Goal: Task Accomplishment & Management: Complete application form

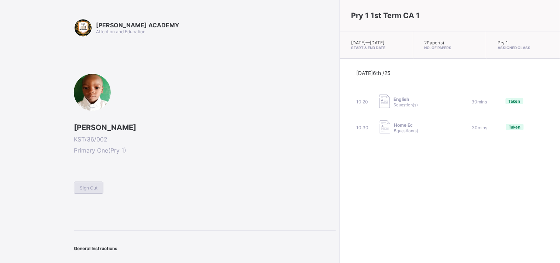
click at [90, 185] on span "Sign Out" at bounding box center [89, 188] width 18 height 6
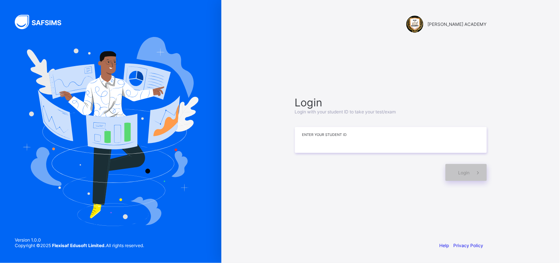
click at [302, 138] on input at bounding box center [391, 140] width 192 height 26
click at [300, 129] on input at bounding box center [391, 140] width 192 height 26
click at [300, 132] on input "*" at bounding box center [391, 140] width 192 height 26
click at [316, 141] on input "****" at bounding box center [391, 140] width 192 height 26
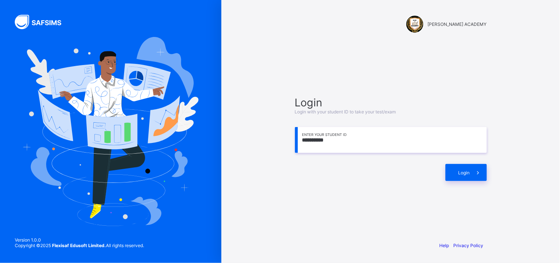
click at [328, 137] on input "**********" at bounding box center [391, 140] width 192 height 26
type input "*"
click at [312, 139] on input at bounding box center [391, 140] width 192 height 26
type input "*"
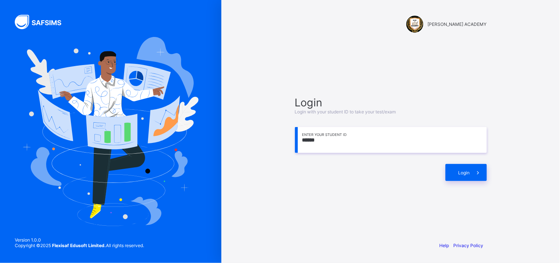
click at [307, 140] on input "******" at bounding box center [391, 140] width 192 height 26
click at [314, 141] on input "****" at bounding box center [391, 140] width 192 height 26
type input "*"
click at [461, 174] on span "Login" at bounding box center [463, 173] width 11 height 6
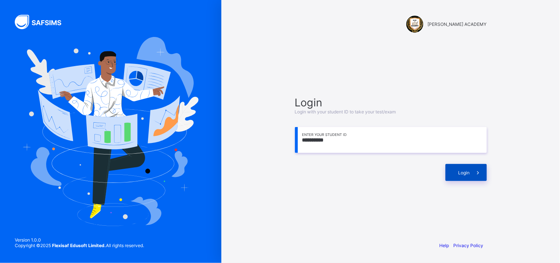
click at [466, 170] on span "Login" at bounding box center [463, 173] width 11 height 6
click at [394, 144] on input "**********" at bounding box center [391, 140] width 192 height 26
click at [452, 176] on div "Login" at bounding box center [465, 172] width 41 height 17
click at [306, 135] on input "**********" at bounding box center [391, 140] width 192 height 26
type input "**********"
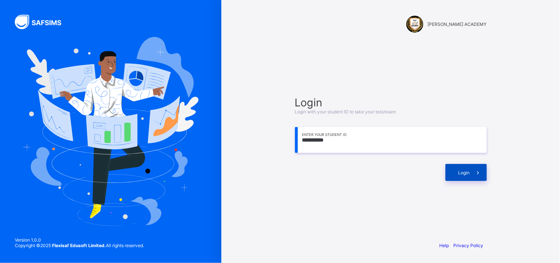
click at [459, 174] on span "Login" at bounding box center [463, 173] width 11 height 6
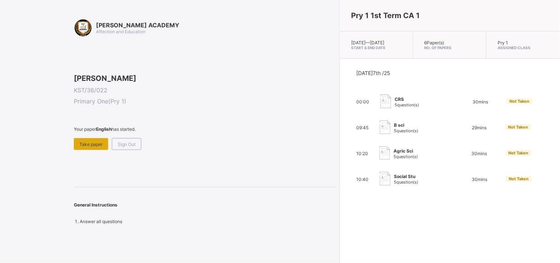
click at [95, 147] on span "Take paper" at bounding box center [90, 144] width 23 height 6
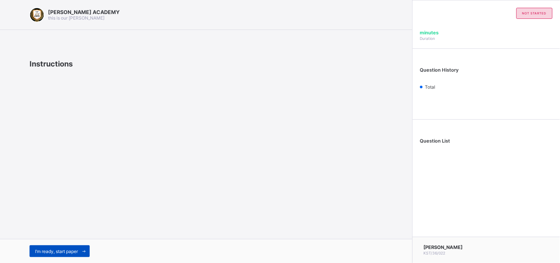
click at [80, 251] on span at bounding box center [84, 251] width 12 height 12
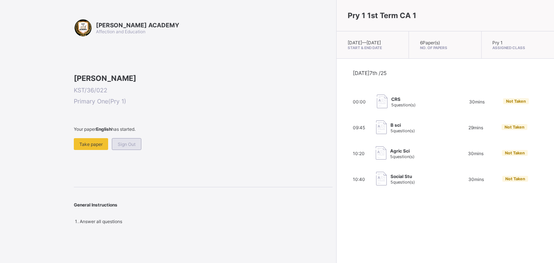
click at [131, 147] on span "Sign Out" at bounding box center [127, 144] width 18 height 6
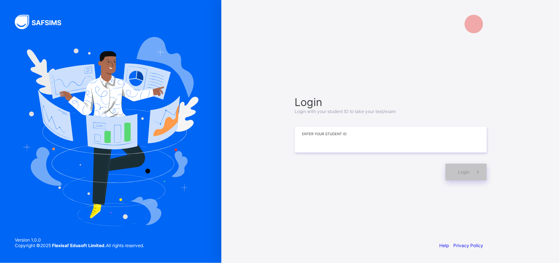
click at [311, 147] on input at bounding box center [391, 140] width 192 height 26
type input "*"
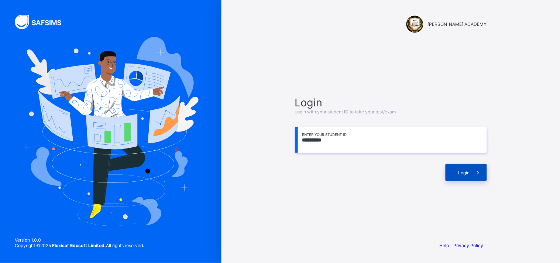
type input "*********"
click at [457, 171] on div "Login" at bounding box center [465, 172] width 41 height 17
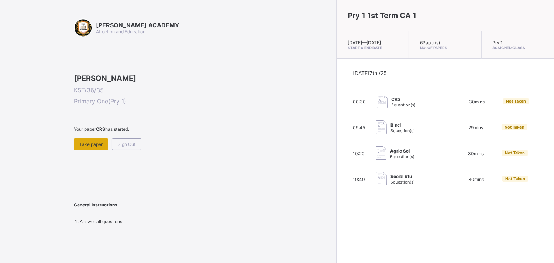
click at [85, 147] on span "Take paper" at bounding box center [90, 144] width 23 height 6
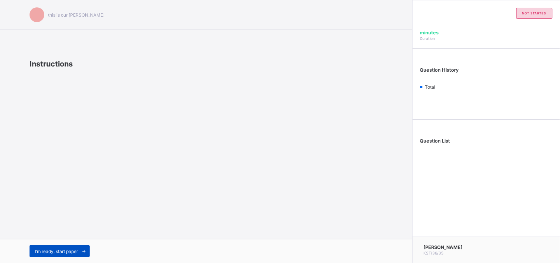
click at [60, 250] on span "I’m ready, start paper" at bounding box center [56, 251] width 43 height 6
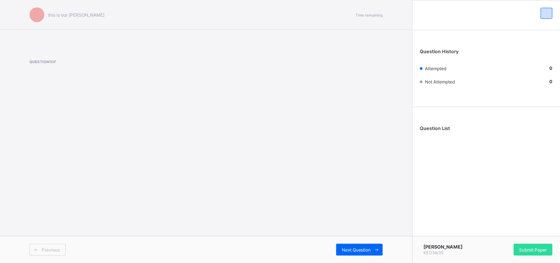
click at [127, 248] on div "Previous" at bounding box center [118, 249] width 177 height 12
click at [43, 62] on span "Question 1 of" at bounding box center [112, 61] width 165 height 4
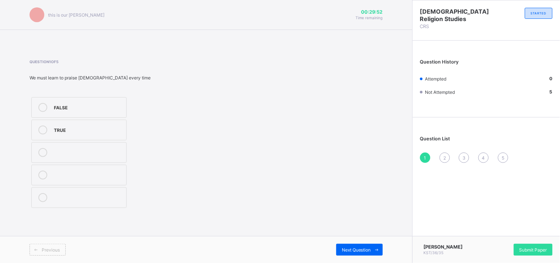
click at [65, 113] on label "FALSE" at bounding box center [78, 107] width 95 height 21
click at [65, 128] on div "TRUE" at bounding box center [88, 128] width 69 height 7
click at [444, 156] on span "2" at bounding box center [444, 158] width 3 height 6
click at [79, 129] on div "TRUE" at bounding box center [88, 128] width 69 height 7
click at [465, 160] on div "3" at bounding box center [463, 157] width 10 height 10
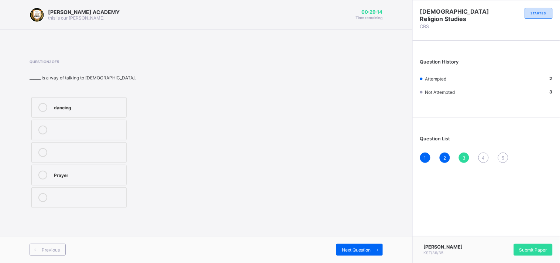
click at [63, 177] on div "Prayer" at bounding box center [88, 173] width 69 height 7
click at [484, 158] on span "4" at bounding box center [483, 158] width 3 height 6
click at [79, 131] on div "TRUE" at bounding box center [88, 128] width 69 height 7
click at [506, 158] on div "5" at bounding box center [503, 157] width 10 height 10
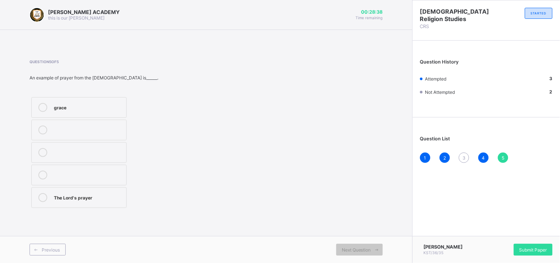
click at [461, 161] on div "1 2 3 4 5" at bounding box center [486, 157] width 132 height 10
click at [462, 154] on div "3" at bounding box center [463, 157] width 10 height 10
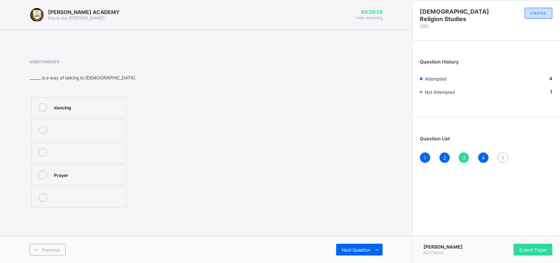
click at [69, 177] on div "Prayer" at bounding box center [88, 173] width 69 height 7
click at [501, 160] on div "5" at bounding box center [503, 157] width 10 height 10
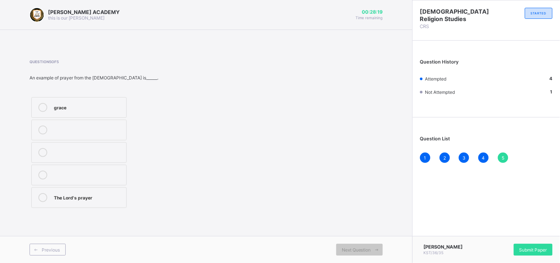
click at [91, 198] on div "The Lord's prayer" at bounding box center [88, 196] width 69 height 7
click at [543, 250] on span "Submit Paper" at bounding box center [533, 250] width 28 height 6
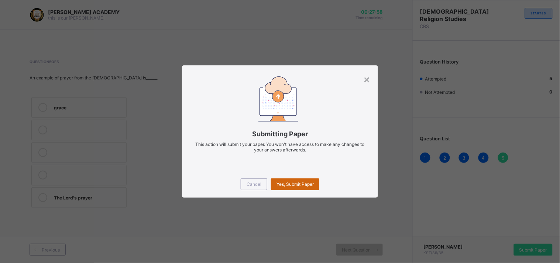
click at [305, 183] on span "Yes, Submit Paper" at bounding box center [294, 184] width 37 height 6
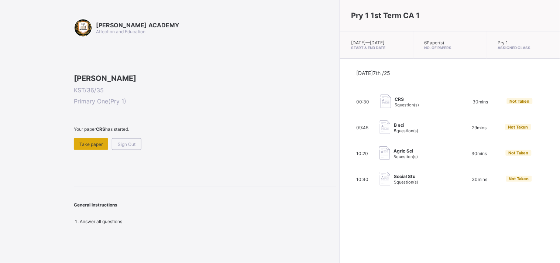
click at [88, 147] on span "Take paper" at bounding box center [90, 144] width 23 height 6
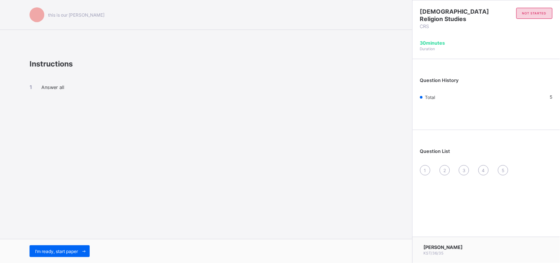
click at [49, 257] on div "I’m ready, start paper" at bounding box center [206, 251] width 412 height 24
click at [49, 249] on span "I’m ready, start paper" at bounding box center [56, 251] width 43 height 6
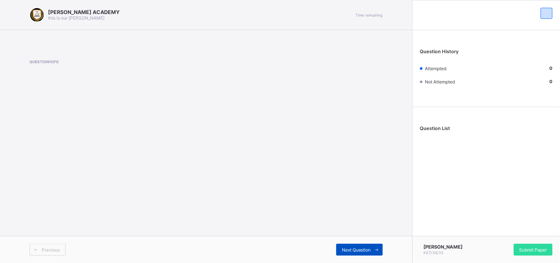
click at [370, 248] on span "Next Question" at bounding box center [356, 250] width 29 height 6
click at [545, 246] on div "Submit Paper" at bounding box center [532, 249] width 39 height 12
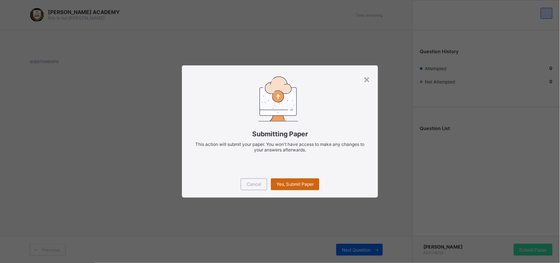
click at [291, 185] on span "Yes, Submit Paper" at bounding box center [294, 184] width 37 height 6
click at [365, 78] on div "×" at bounding box center [366, 79] width 7 height 13
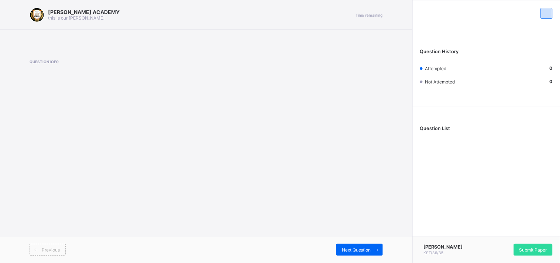
click at [435, 129] on span "Question List" at bounding box center [435, 128] width 30 height 6
click at [359, 247] on span "Next Question" at bounding box center [356, 250] width 29 height 6
click at [361, 252] on span "Next Question" at bounding box center [356, 250] width 29 height 6
click at [376, 249] on icon at bounding box center [377, 249] width 6 height 5
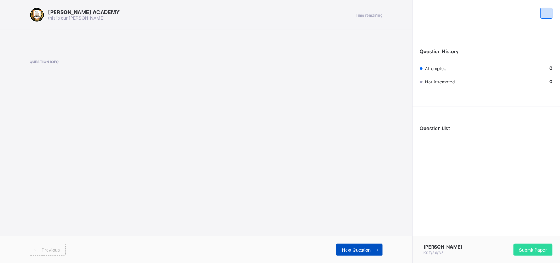
click at [376, 249] on icon at bounding box center [377, 249] width 6 height 5
click at [350, 255] on div "Next Question" at bounding box center [359, 249] width 46 height 12
click at [348, 252] on span "Next Question" at bounding box center [356, 250] width 29 height 6
click at [347, 248] on span "Next Question" at bounding box center [356, 250] width 29 height 6
click at [349, 252] on span "Next Question" at bounding box center [356, 250] width 29 height 6
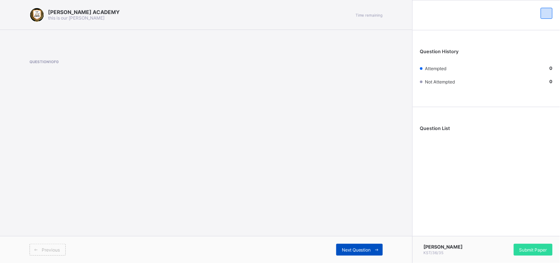
click at [349, 252] on span "Next Question" at bounding box center [356, 250] width 29 height 6
click at [380, 257] on div "Previous Next Question" at bounding box center [206, 249] width 412 height 27
click at [370, 252] on span "Next Question" at bounding box center [356, 250] width 29 height 6
click at [368, 252] on span "Next Question" at bounding box center [356, 250] width 29 height 6
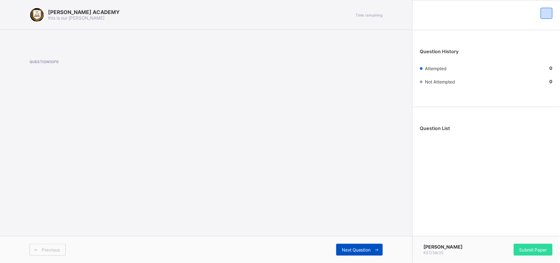
click at [368, 252] on span "Next Question" at bounding box center [356, 250] width 29 height 6
click at [520, 247] on span "Submit Paper" at bounding box center [533, 250] width 28 height 6
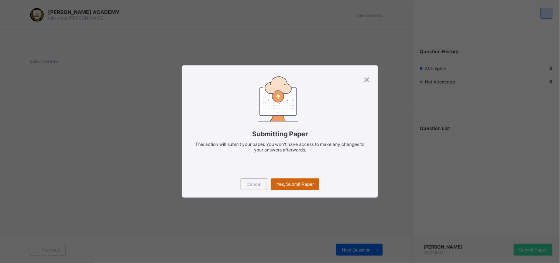
click at [305, 183] on span "Yes, Submit Paper" at bounding box center [294, 184] width 37 height 6
click at [285, 187] on div "Yes, Submit Paper" at bounding box center [295, 184] width 48 height 12
click at [326, 230] on div "× Submitting Paper This action will submit your paper. You won't have access to…" at bounding box center [280, 131] width 560 height 263
click at [304, 186] on span "Yes, Submit Paper" at bounding box center [294, 184] width 37 height 6
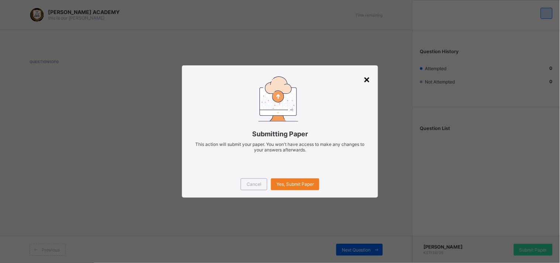
click at [370, 75] on div "×" at bounding box center [366, 79] width 7 height 13
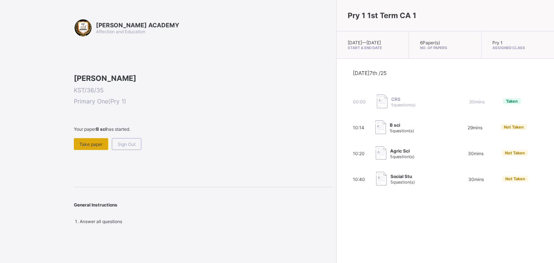
click at [97, 147] on span "Take paper" at bounding box center [90, 144] width 23 height 6
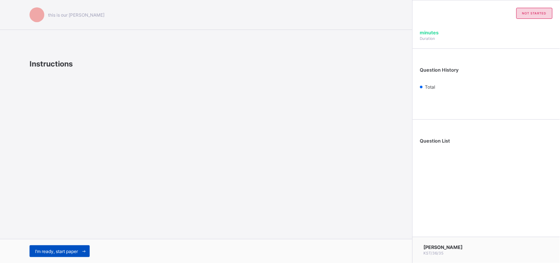
click at [76, 252] on span "I’m ready, start paper" at bounding box center [56, 251] width 43 height 6
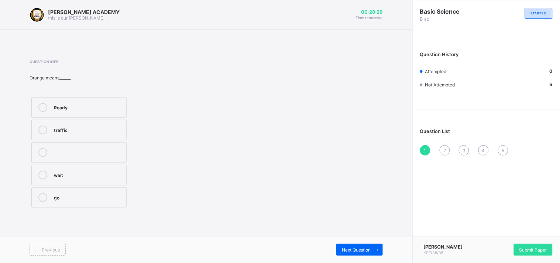
click at [58, 195] on div "go" at bounding box center [88, 196] width 69 height 7
click at [443, 151] on div "2" at bounding box center [444, 150] width 10 height 10
click at [442, 152] on div "2" at bounding box center [444, 150] width 10 height 10
click at [465, 150] on span "3" at bounding box center [463, 151] width 3 height 6
click at [440, 149] on div "2" at bounding box center [444, 150] width 10 height 10
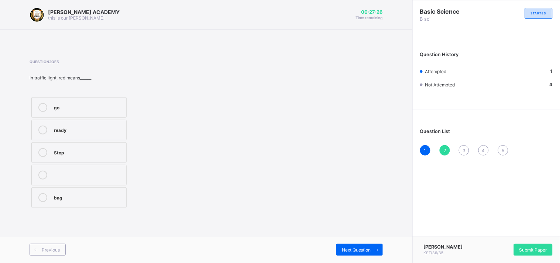
click at [60, 160] on label "Stop" at bounding box center [78, 152] width 95 height 21
click at [464, 151] on span "3" at bounding box center [463, 151] width 3 height 6
click at [72, 177] on div "Maize plant" at bounding box center [88, 173] width 69 height 7
click at [480, 149] on div "4" at bounding box center [483, 150] width 10 height 10
click at [52, 156] on label "School environment" at bounding box center [78, 152] width 95 height 21
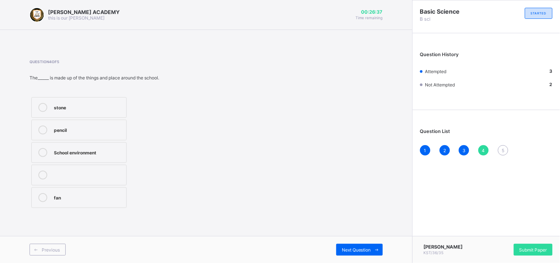
click at [480, 149] on div "4" at bounding box center [483, 150] width 10 height 10
click at [500, 151] on div "5" at bounding box center [503, 150] width 10 height 10
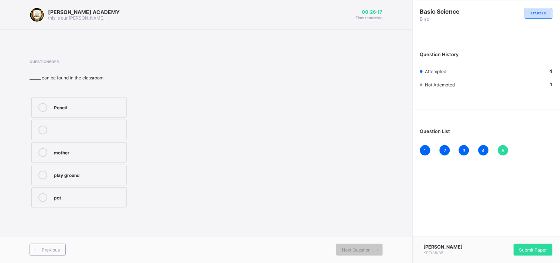
click at [61, 102] on label "Pencil" at bounding box center [78, 107] width 95 height 21
click at [528, 250] on span "Submit Paper" at bounding box center [533, 250] width 28 height 6
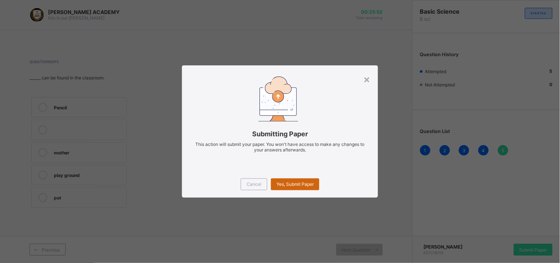
click at [281, 180] on div "Yes, Submit Paper" at bounding box center [295, 184] width 48 height 12
click at [283, 185] on div "Yes, Submit Paper" at bounding box center [295, 184] width 48 height 12
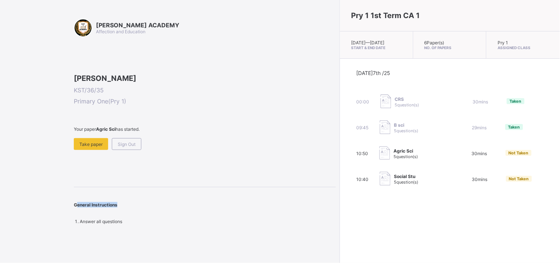
drag, startPoint x: 69, startPoint y: 220, endPoint x: 71, endPoint y: 250, distance: 30.3
click at [71, 250] on div "[PERSON_NAME] ACADEMY Affection and Education [PERSON_NAME] KST/36/35 Primary O…" at bounding box center [168, 131] width 336 height 263
click at [98, 147] on span "Take paper" at bounding box center [90, 144] width 23 height 6
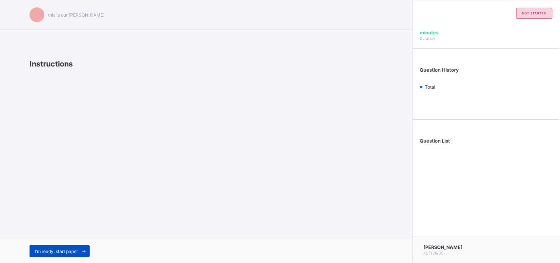
click at [72, 248] on span "I’m ready, start paper" at bounding box center [56, 251] width 43 height 6
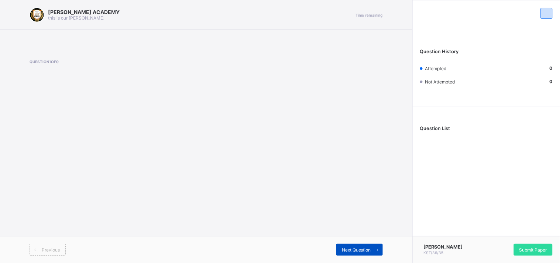
click at [351, 249] on span "Next Question" at bounding box center [356, 250] width 29 height 6
click at [357, 250] on span "Next Question" at bounding box center [356, 250] width 29 height 6
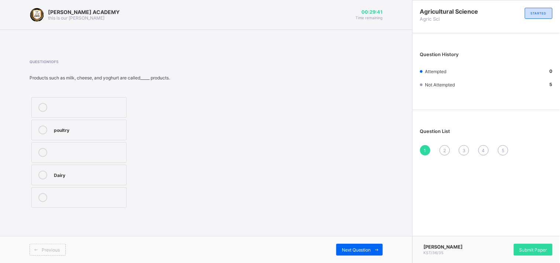
click at [77, 134] on label "poultry" at bounding box center [78, 130] width 95 height 21
click at [442, 150] on div "2" at bounding box center [444, 150] width 10 height 10
click at [70, 153] on div "3" at bounding box center [88, 151] width 69 height 7
click at [463, 151] on span "3" at bounding box center [463, 151] width 3 height 6
click at [101, 160] on div "TRUE" at bounding box center [98, 157] width 88 height 9
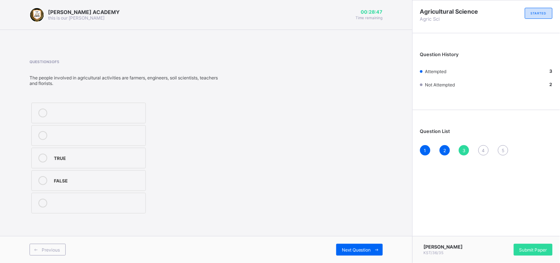
click at [485, 150] on span "4" at bounding box center [483, 151] width 3 height 6
click at [102, 175] on div "TRUE" at bounding box center [88, 173] width 69 height 7
click at [502, 150] on span "5" at bounding box center [502, 151] width 3 height 6
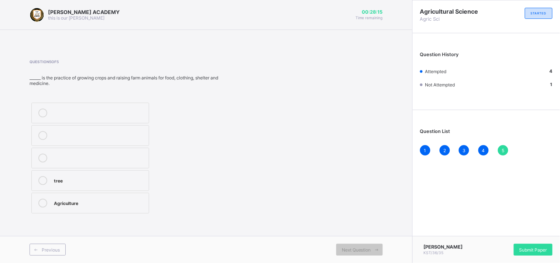
click at [57, 205] on div "Agriculture" at bounding box center [99, 201] width 91 height 7
click at [536, 249] on span "Submit Paper" at bounding box center [533, 250] width 28 height 6
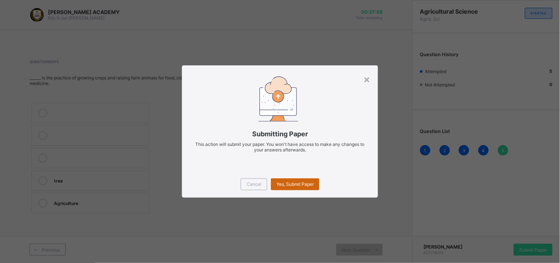
click at [297, 182] on span "Yes, Submit Paper" at bounding box center [294, 184] width 37 height 6
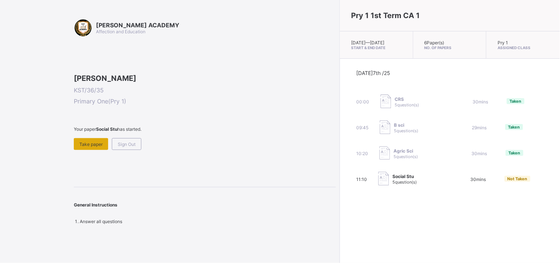
click at [96, 150] on div "Take paper" at bounding box center [91, 144] width 34 height 12
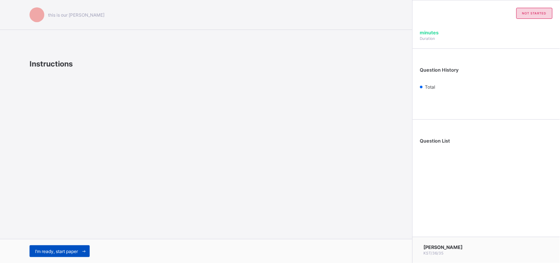
click at [70, 251] on span "I’m ready, start paper" at bounding box center [56, 251] width 43 height 6
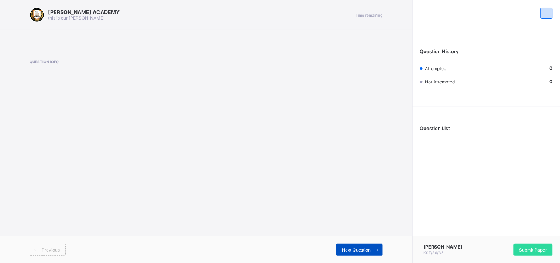
click at [351, 250] on span "Next Question" at bounding box center [356, 250] width 29 height 6
click at [446, 128] on span "Question List" at bounding box center [435, 128] width 30 height 6
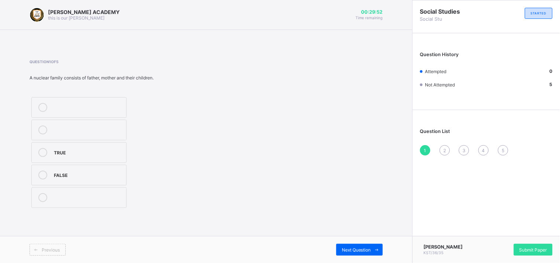
click at [75, 152] on div "TRUE" at bounding box center [88, 151] width 69 height 7
click at [56, 160] on label "TRUE" at bounding box center [78, 152] width 95 height 21
click at [442, 150] on div "2" at bounding box center [444, 150] width 10 height 10
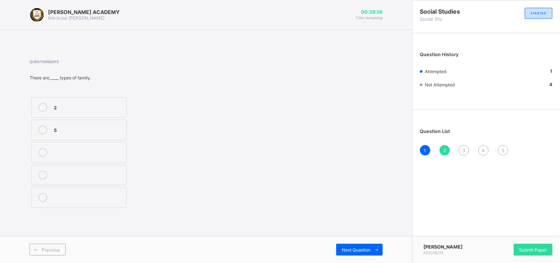
click at [44, 104] on icon at bounding box center [42, 107] width 9 height 9
click at [463, 145] on div "3" at bounding box center [463, 150] width 10 height 10
click at [463, 142] on div "Question List 1 2 3 4 5" at bounding box center [485, 138] width 147 height 49
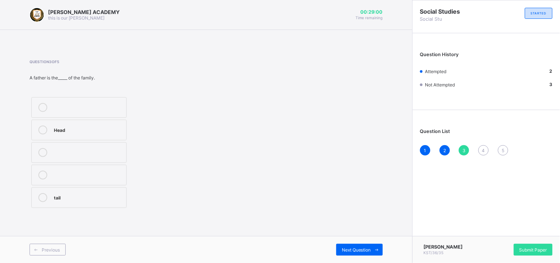
click at [83, 122] on label "Head" at bounding box center [78, 130] width 95 height 21
click at [481, 146] on div "4" at bounding box center [483, 150] width 10 height 10
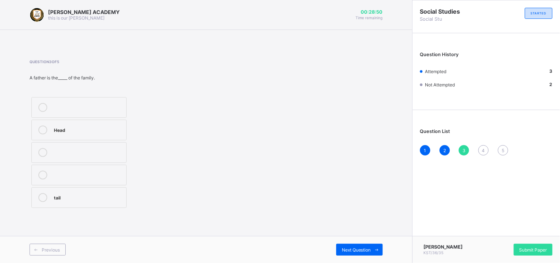
click at [481, 146] on div "4" at bounding box center [483, 150] width 10 height 10
click at [49, 197] on div at bounding box center [42, 197] width 15 height 9
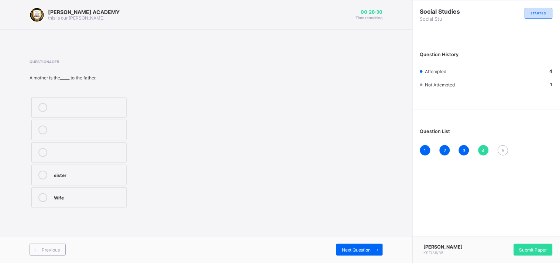
click at [502, 149] on span "5" at bounding box center [502, 151] width 3 height 6
click at [93, 146] on label "Family" at bounding box center [78, 152] width 95 height 21
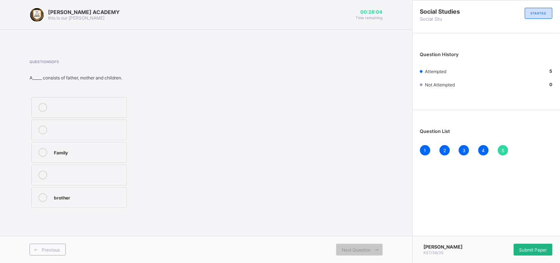
click at [531, 246] on div "Submit Paper" at bounding box center [532, 249] width 39 height 12
click at [0, 0] on div "× Submitting Paper This action will submit your paper. You won't have access to…" at bounding box center [0, 0] width 0 height 0
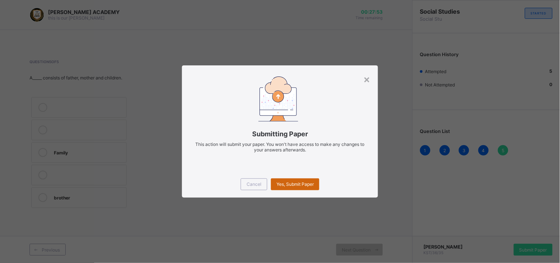
click at [284, 183] on span "Yes, Submit Paper" at bounding box center [294, 184] width 37 height 6
click at [284, 182] on span "Yes, Submit Paper" at bounding box center [294, 184] width 37 height 6
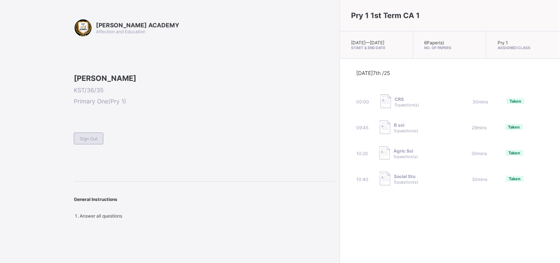
click at [93, 144] on div "Sign Out" at bounding box center [89, 138] width 30 height 12
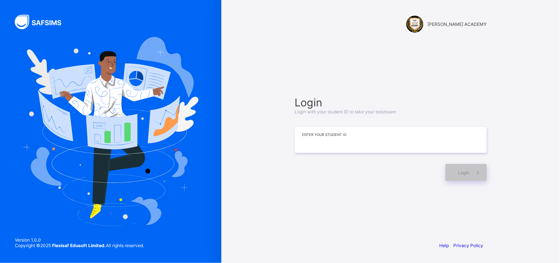
click at [304, 142] on input at bounding box center [391, 140] width 192 height 26
type input "*********"
click at [452, 169] on div "Login" at bounding box center [465, 172] width 41 height 17
